Goal: Complete application form

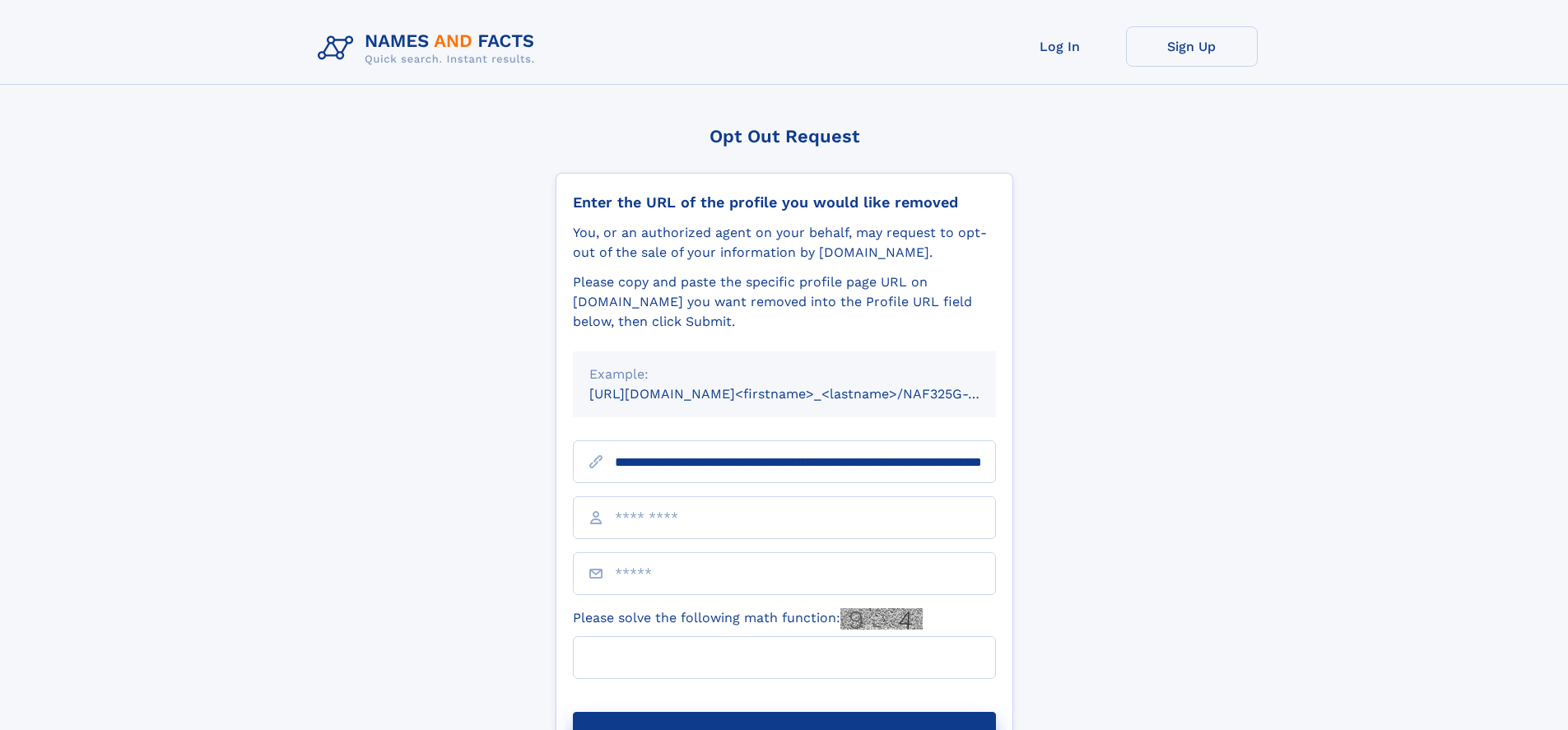
scroll to position [0, 176]
type input "**********"
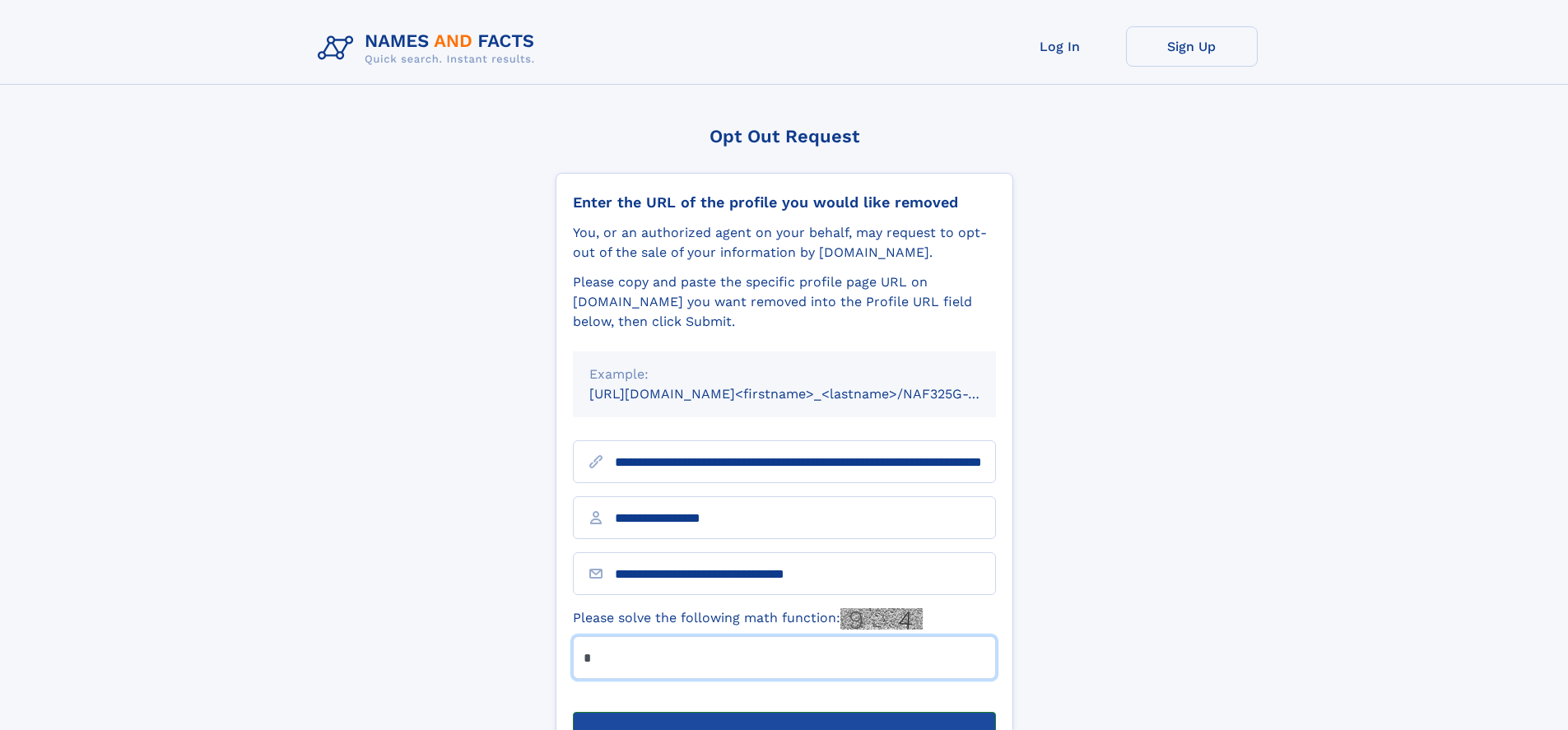
type input "*"
click at [784, 712] on button "Submit Opt Out Request" at bounding box center [784, 738] width 423 height 53
